Goal: Task Accomplishment & Management: Use online tool/utility

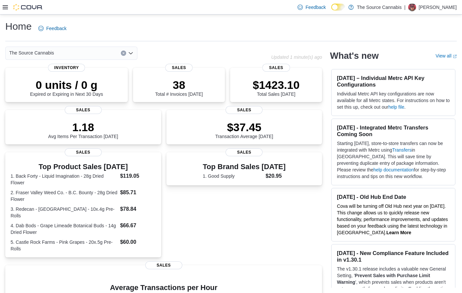
click at [6, 10] on div at bounding box center [23, 7] width 40 height 7
click at [6, 8] on icon at bounding box center [5, 7] width 5 height 5
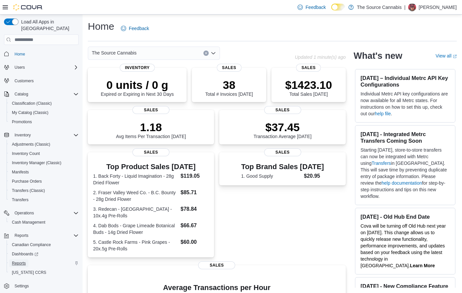
click at [19, 261] on span "Reports" at bounding box center [19, 263] width 14 height 5
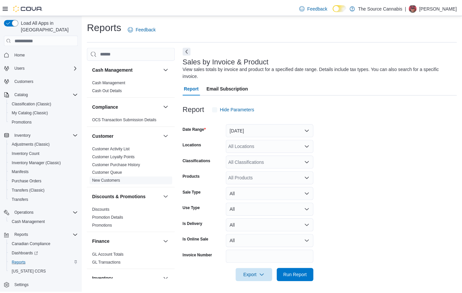
scroll to position [3, 0]
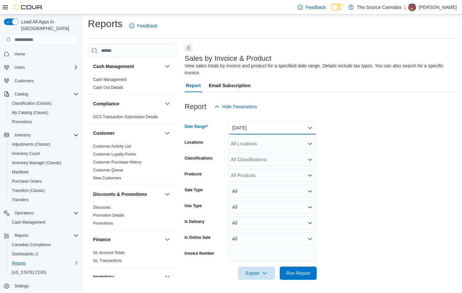
click at [287, 131] on button "[DATE]" at bounding box center [272, 127] width 89 height 13
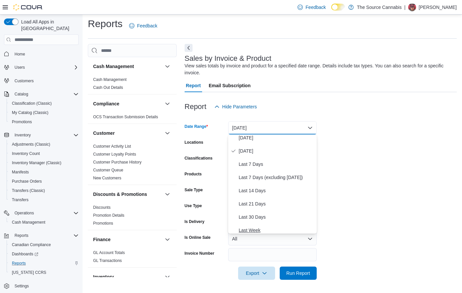
scroll to position [33, 0]
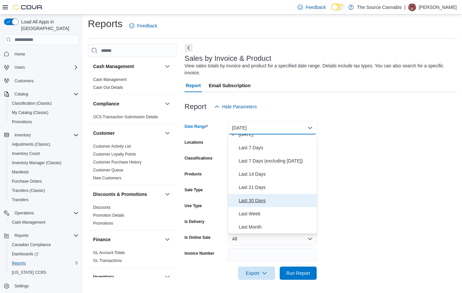
click at [257, 201] on span "Last 30 Days" at bounding box center [276, 201] width 75 height 8
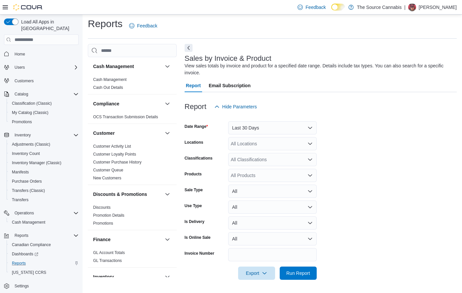
click at [350, 133] on form "Date Range Last 30 Days Locations All Locations Classifications All Classificat…" at bounding box center [321, 196] width 272 height 166
click at [261, 176] on div "All Products" at bounding box center [272, 175] width 89 height 13
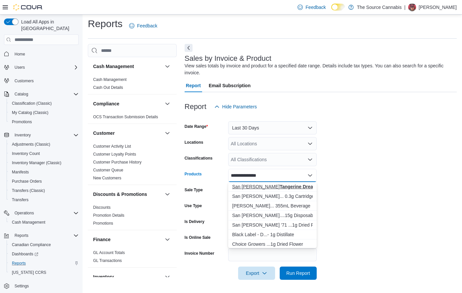
type input "**********"
click at [294, 188] on div "San [PERSON_NAME] Tangerine Dream 3.5g" at bounding box center [272, 186] width 81 height 7
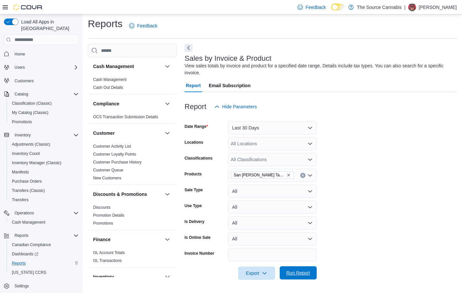
click at [299, 276] on span "Run Report" at bounding box center [298, 272] width 24 height 7
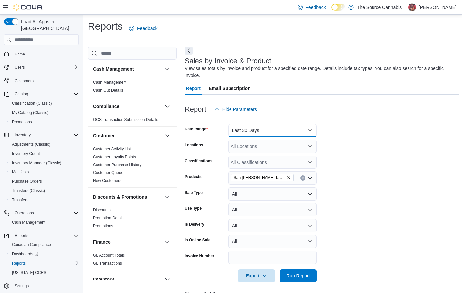
click at [280, 130] on button "Last 30 Days" at bounding box center [272, 130] width 89 height 13
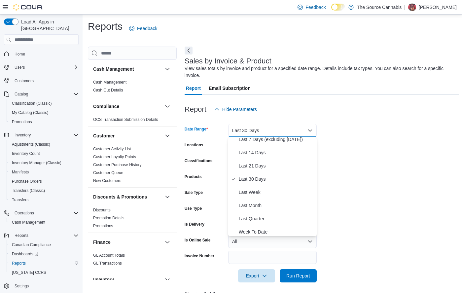
scroll to position [73, 0]
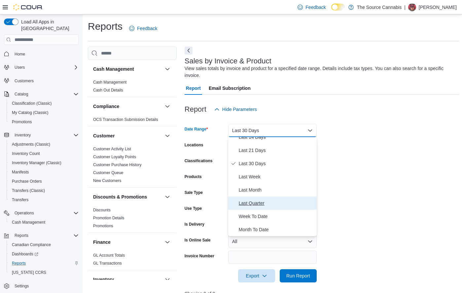
click at [266, 207] on span "Last Quarter" at bounding box center [276, 203] width 75 height 8
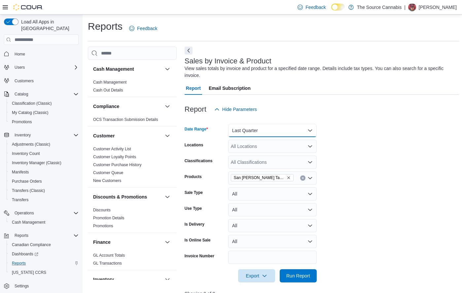
drag, startPoint x: 273, startPoint y: 127, endPoint x: 282, endPoint y: 135, distance: 11.7
click at [273, 127] on button "Last Quarter" at bounding box center [272, 130] width 89 height 13
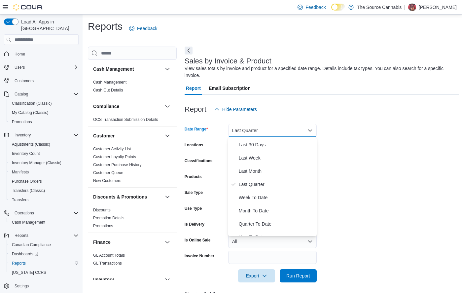
scroll to position [99, 0]
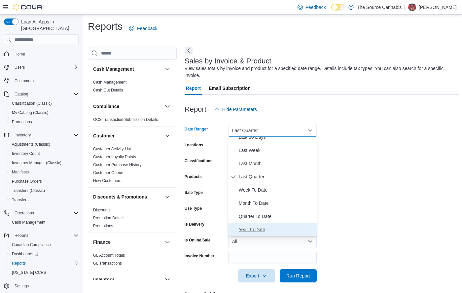
click at [257, 234] on button "Year To Date" at bounding box center [272, 229] width 89 height 13
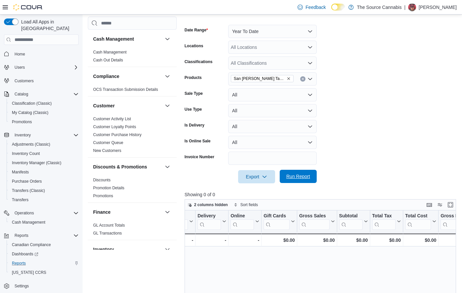
click at [303, 175] on span "Run Report" at bounding box center [298, 176] width 24 height 7
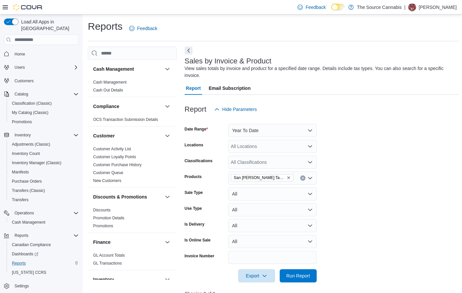
click at [273, 181] on span "San [PERSON_NAME] Tangerine Dream 3.5g" at bounding box center [260, 177] width 52 height 7
click at [291, 178] on span "San [PERSON_NAME] Tangerine Dream 3.5g" at bounding box center [262, 177] width 63 height 7
click at [288, 178] on icon "Remove San Rafeal Tangerine Dream 3.5g from selection in this group" at bounding box center [288, 178] width 3 height 3
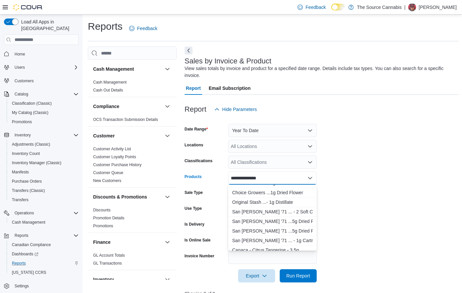
scroll to position [66, 0]
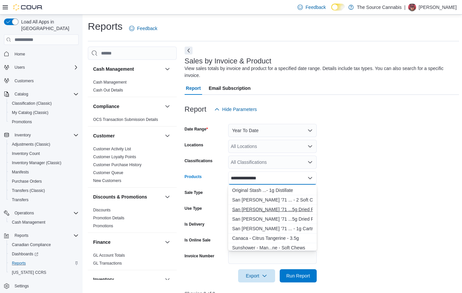
type input "**********"
click at [280, 209] on div "San [PERSON_NAME] '71 ...5g Dried Flower" at bounding box center [272, 209] width 81 height 7
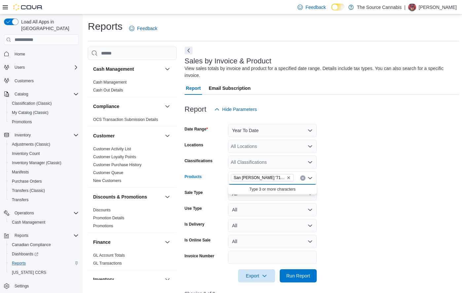
scroll to position [0, 0]
click at [299, 273] on span "Run Report" at bounding box center [298, 275] width 24 height 7
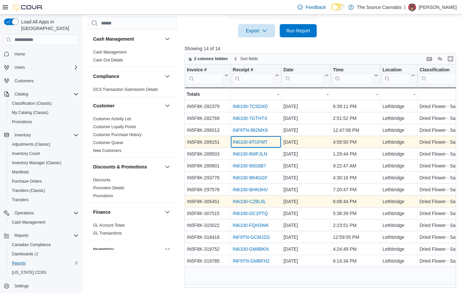
click at [233, 141] on div "IN6100-8TGFMT" at bounding box center [256, 142] width 47 height 8
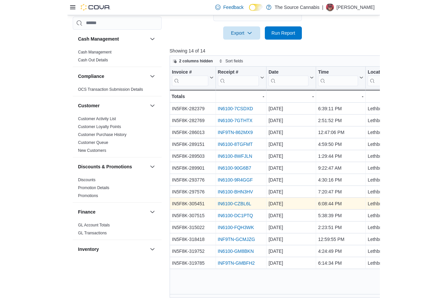
scroll to position [236, 0]
